Goal: Task Accomplishment & Management: Use online tool/utility

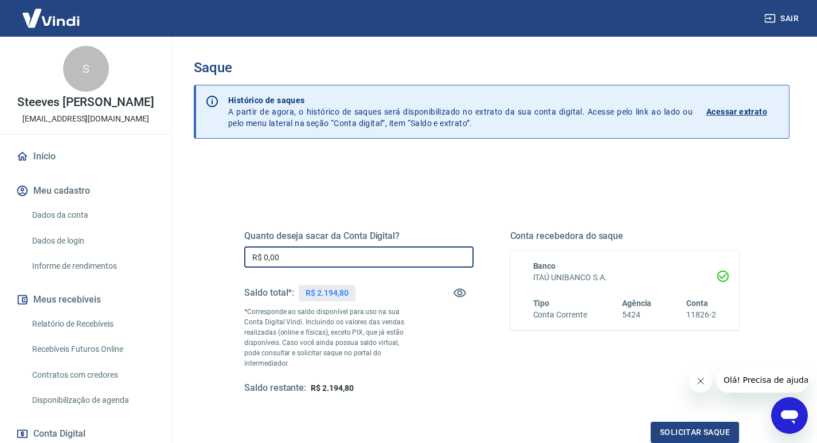
drag, startPoint x: 283, startPoint y: 258, endPoint x: 203, endPoint y: 258, distance: 80.3
click at [204, 258] on div "Quanto deseja sacar da Conta Digital? R$ 0,00 ​ Saldo total*: R$ 2.194,80 *Corr…" at bounding box center [492, 367] width 596 height 420
type input "R$ 2.194,80"
click at [701, 422] on button "Solicitar saque" at bounding box center [695, 432] width 88 height 21
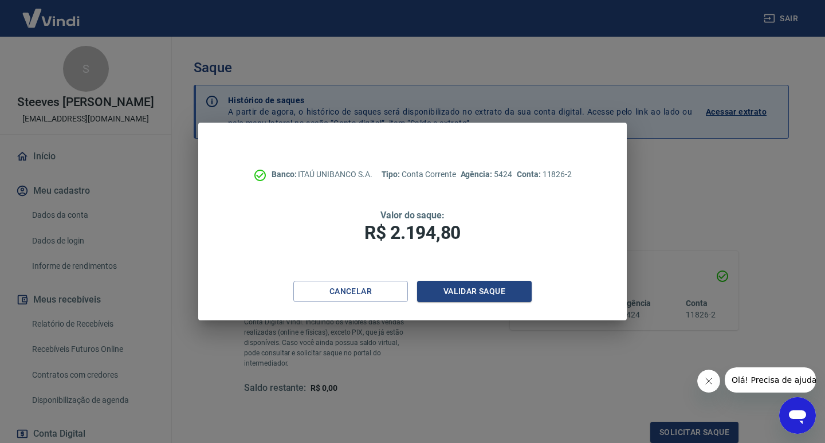
drag, startPoint x: 475, startPoint y: 287, endPoint x: 521, endPoint y: 15, distance: 275.0
click at [478, 278] on div "Banco: ITAÚ UNIBANCO S.A. Tipo: Conta Corrente Agência: 5424 Conta: 11826-2 Val…" at bounding box center [412, 222] width 429 height 198
click at [474, 290] on button "Validar saque" at bounding box center [474, 291] width 115 height 21
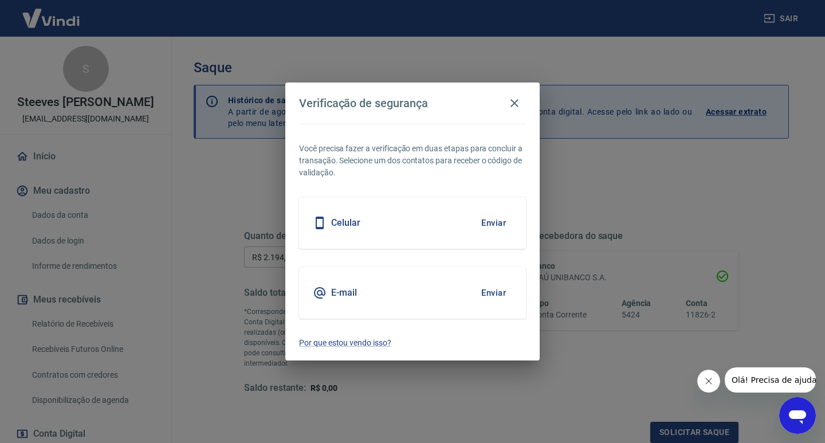
click at [489, 292] on button "Enviar" at bounding box center [493, 293] width 37 height 24
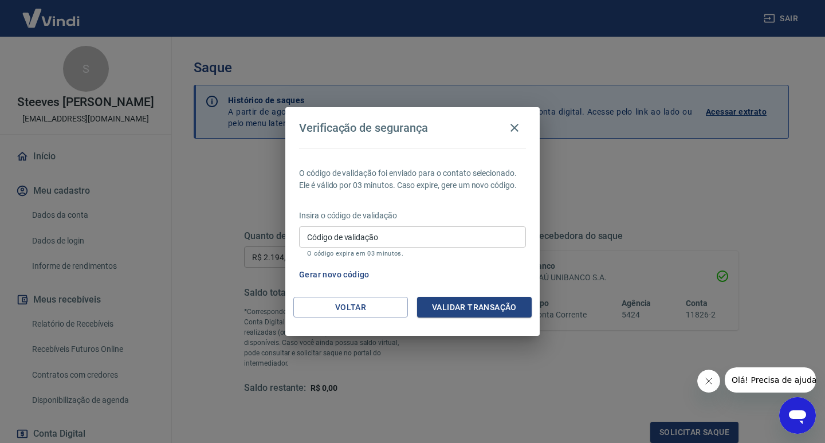
click at [311, 236] on input "Código de validação" at bounding box center [412, 236] width 227 height 21
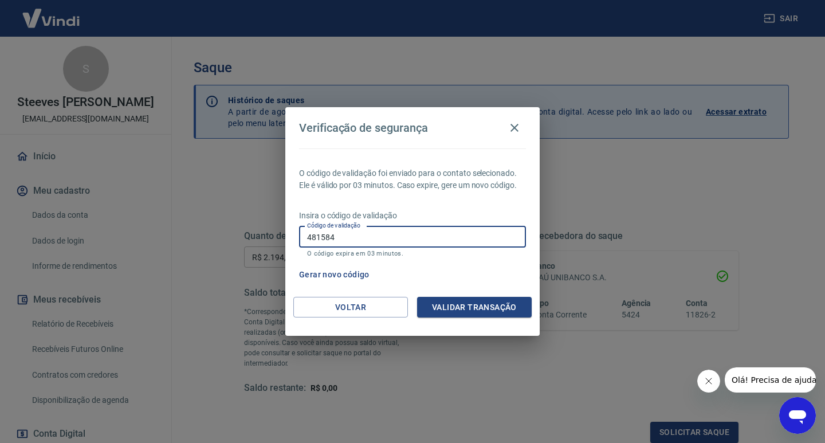
type input "481584"
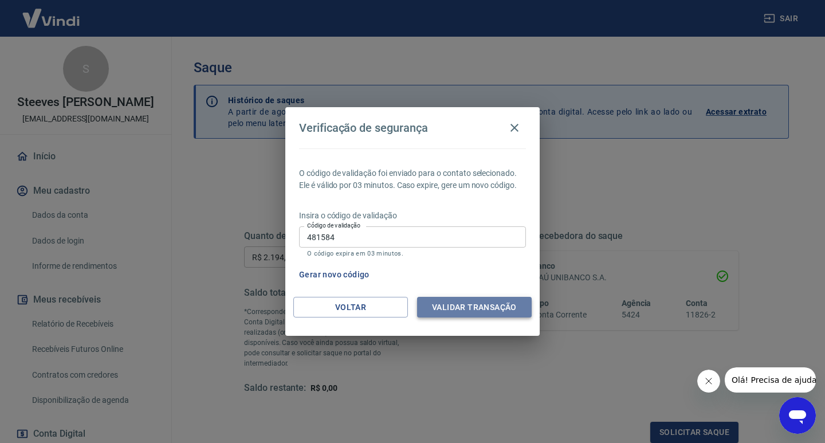
click at [492, 310] on button "Validar transação" at bounding box center [474, 307] width 115 height 21
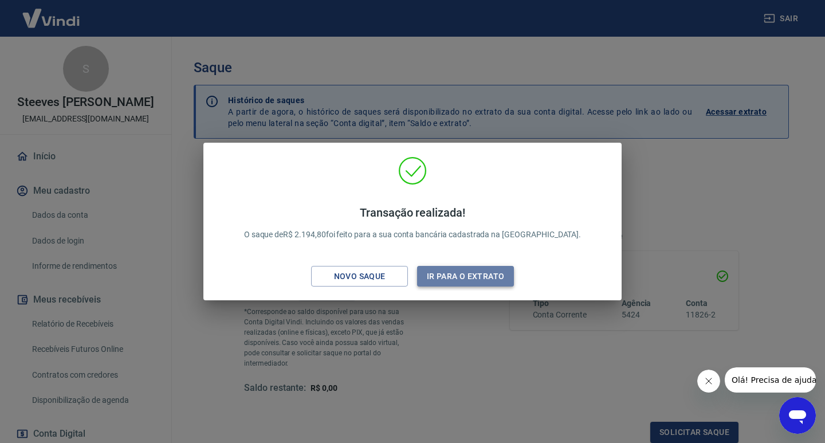
click at [480, 275] on button "Ir para o extrato" at bounding box center [465, 276] width 97 height 21
